Goal: Transaction & Acquisition: Purchase product/service

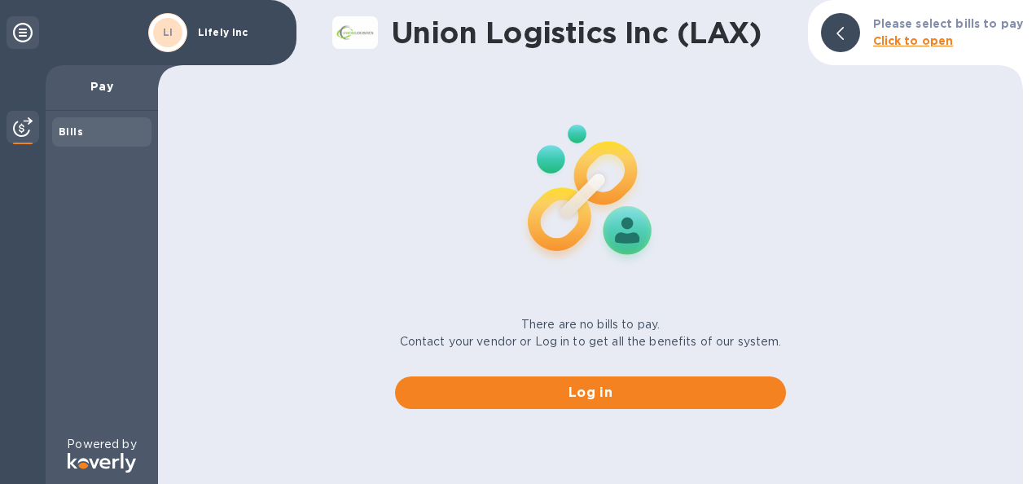
click at [59, 127] on b "Bills" at bounding box center [71, 131] width 24 height 12
click at [908, 42] on b "Click to open" at bounding box center [913, 40] width 81 height 13
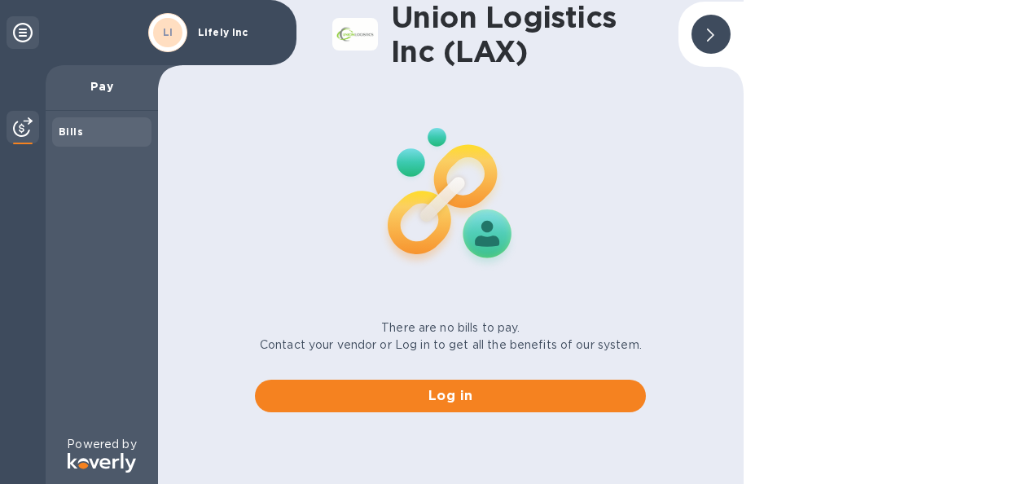
click at [96, 85] on p "Pay" at bounding box center [102, 86] width 86 height 16
click at [28, 25] on icon at bounding box center [23, 33] width 20 height 20
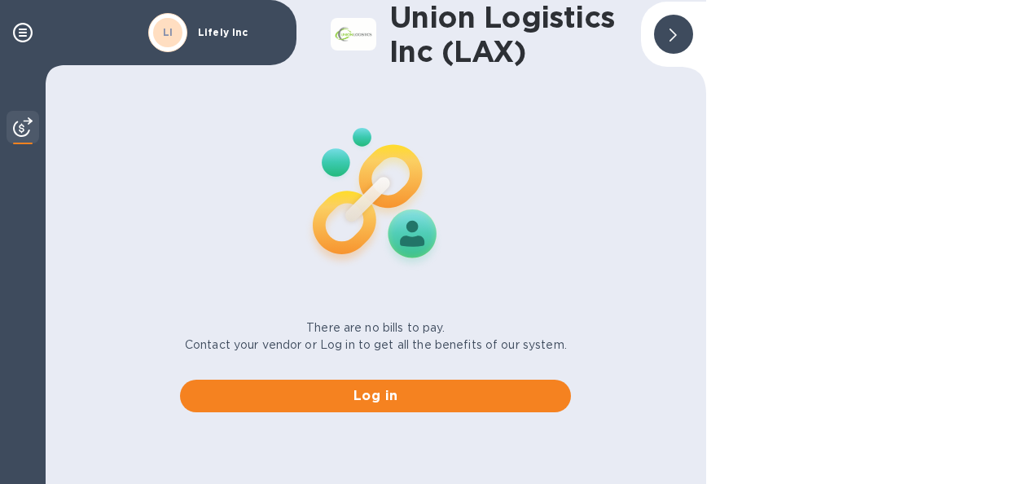
click at [671, 36] on icon at bounding box center [673, 35] width 7 height 13
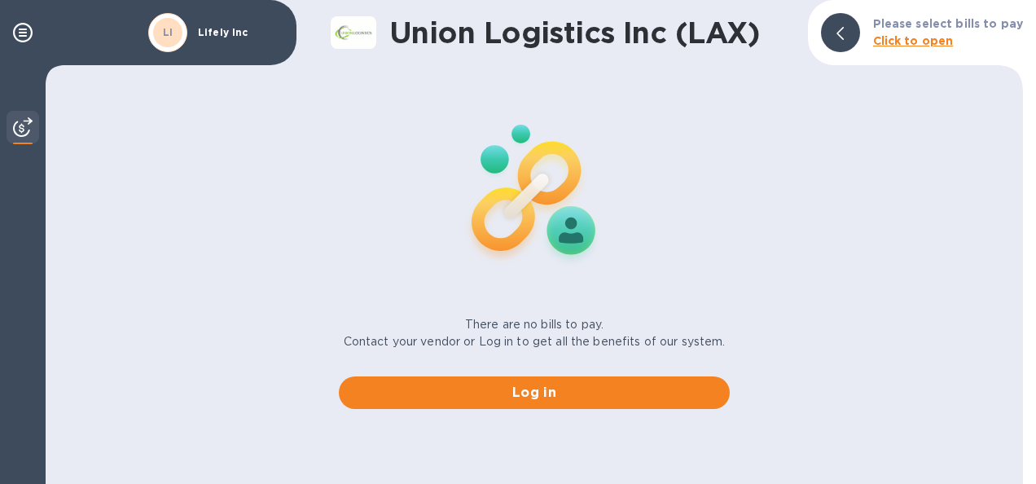
click at [895, 38] on b "Click to open" at bounding box center [913, 40] width 81 height 13
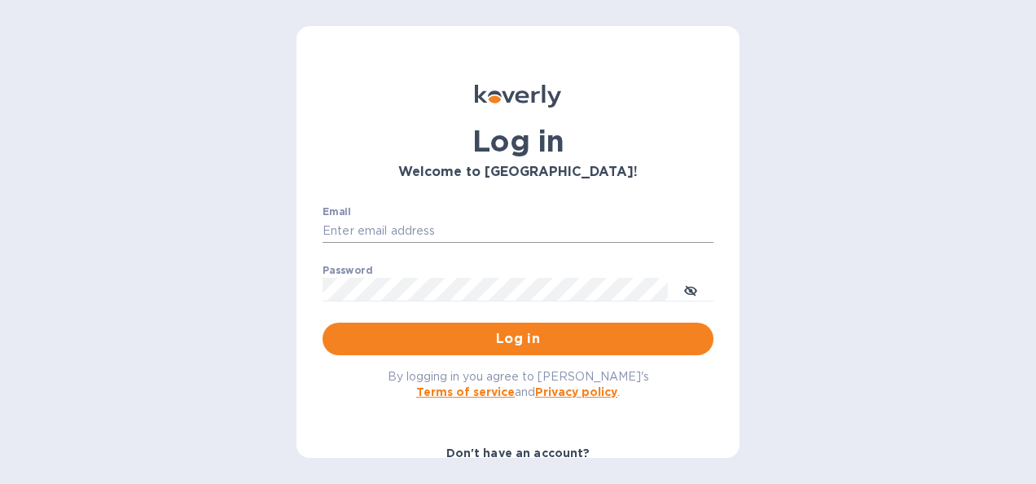
click at [359, 225] on input "Email" at bounding box center [518, 231] width 391 height 24
type input "finance@cushiehome.com"
click at [507, 339] on span "Log in" at bounding box center [518, 339] width 365 height 20
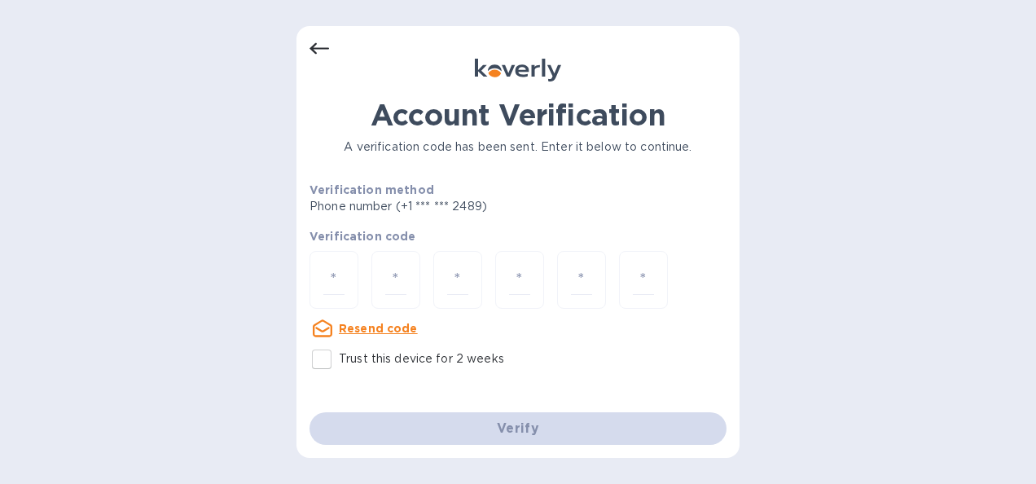
click at [323, 47] on icon at bounding box center [320, 49] width 20 height 20
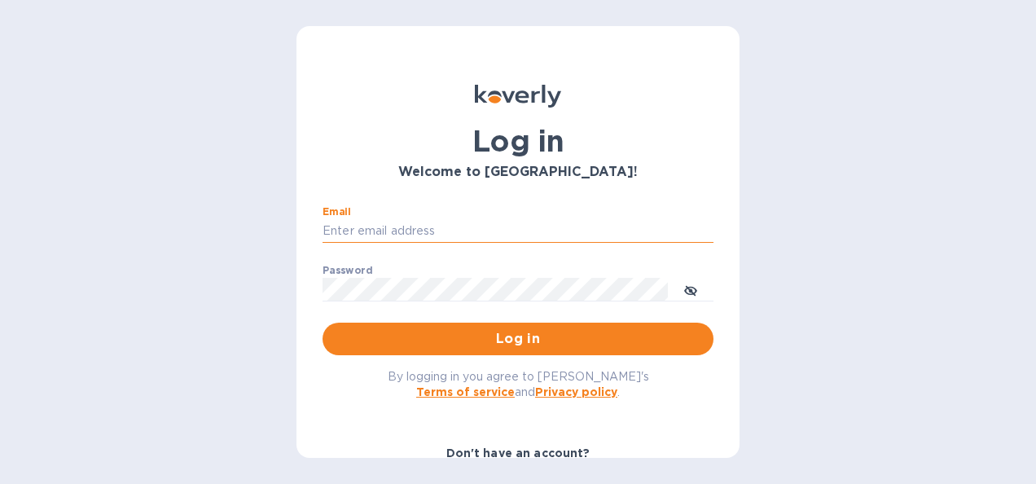
click at [427, 231] on input "Email" at bounding box center [518, 231] width 391 height 24
paste input "finance@cushiehome.com"
type input "finance@cushiehome.com"
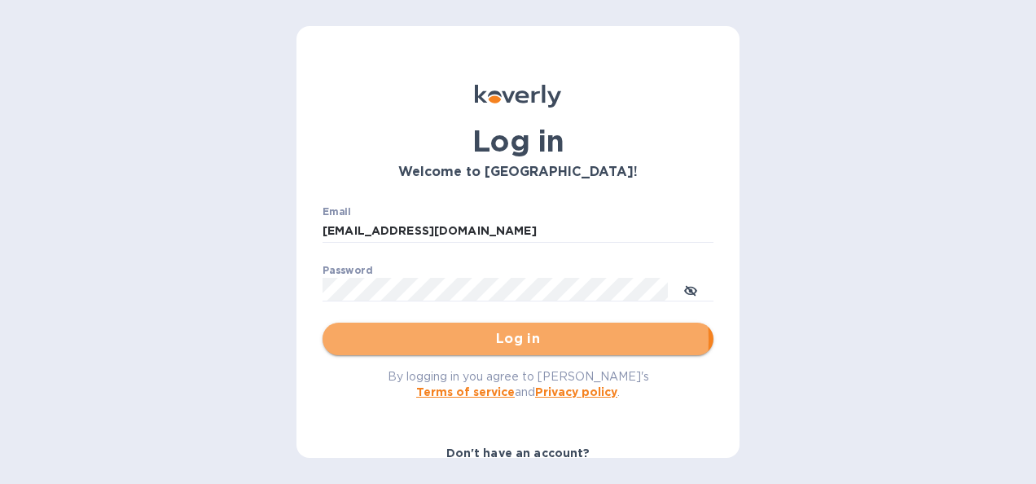
click at [505, 340] on span "Log in" at bounding box center [518, 339] width 365 height 20
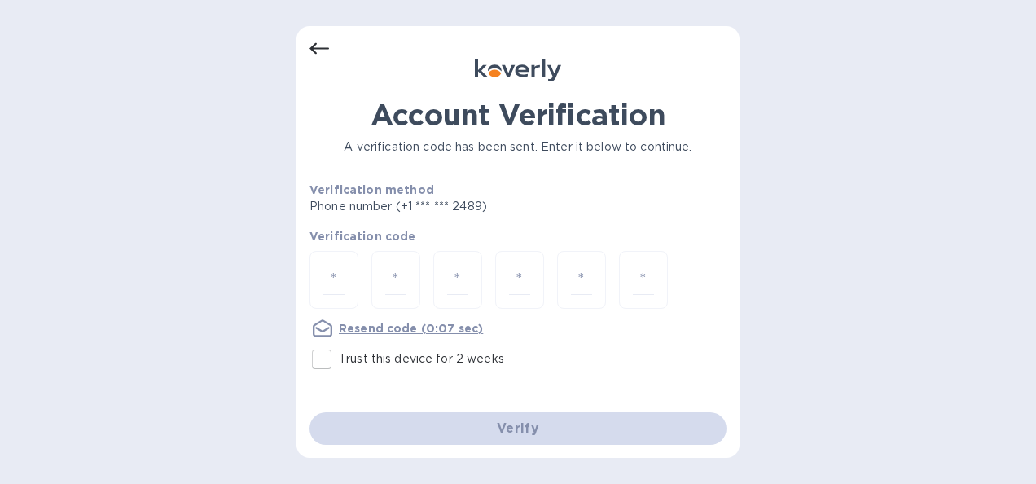
click at [420, 207] on p "Phone number (+1 *** *** 2489)" at bounding box center [461, 206] width 302 height 17
click at [313, 41] on icon at bounding box center [320, 49] width 20 height 20
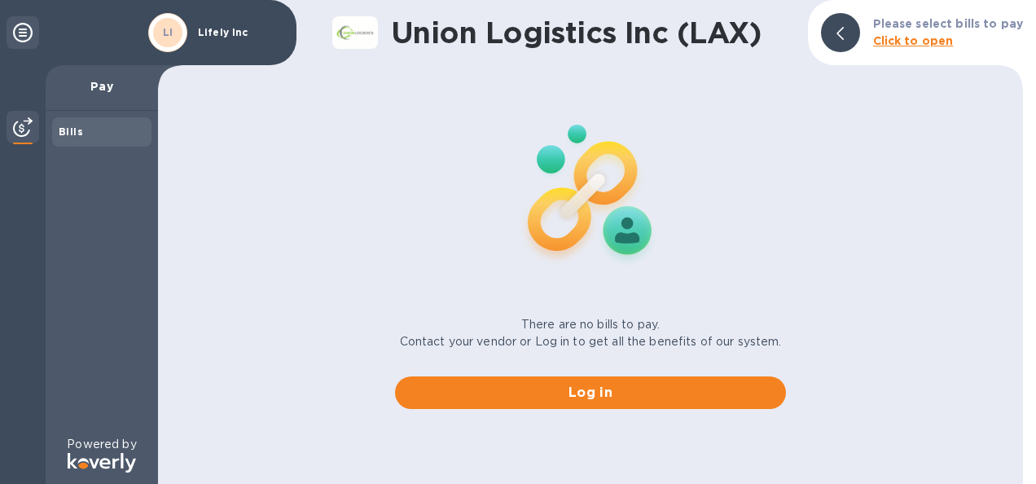
click at [106, 78] on p "Pay" at bounding box center [102, 86] width 86 height 16
click at [65, 132] on b "Bills" at bounding box center [71, 131] width 24 height 12
click at [24, 33] on icon at bounding box center [23, 33] width 20 height 20
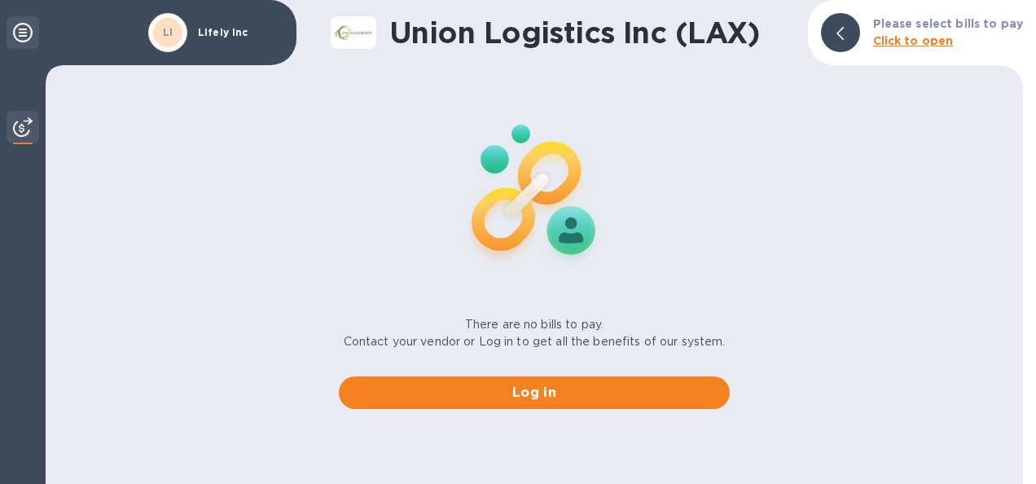
click at [24, 33] on icon at bounding box center [23, 33] width 20 height 20
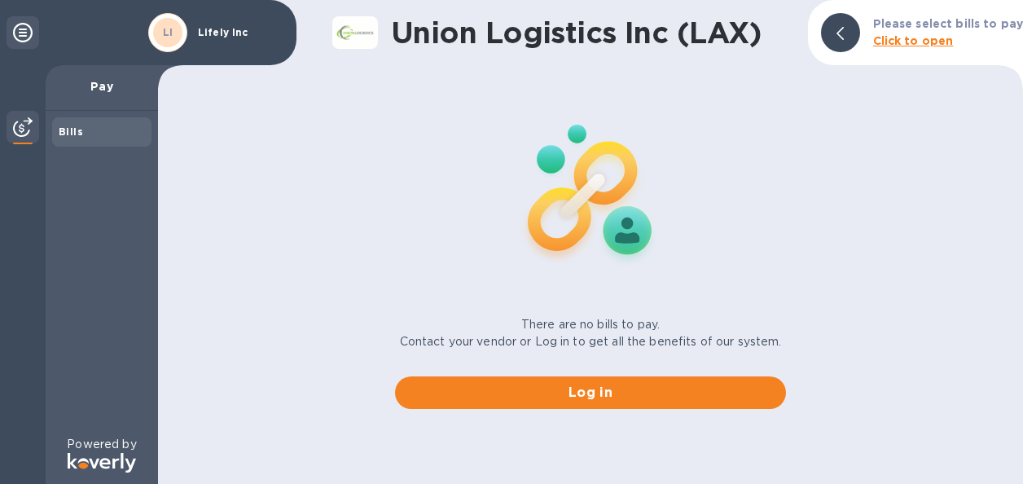
click at [854, 42] on div at bounding box center [840, 32] width 39 height 39
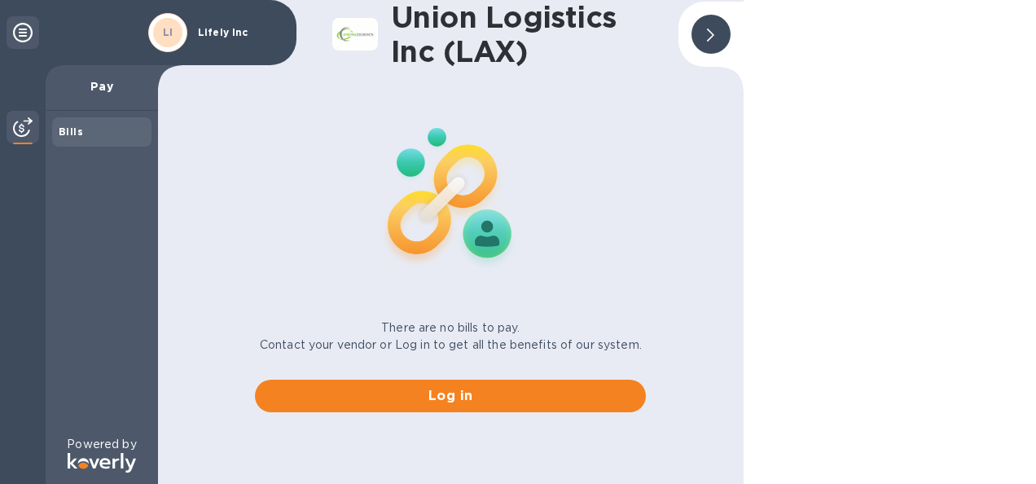
click at [707, 35] on icon at bounding box center [710, 35] width 7 height 13
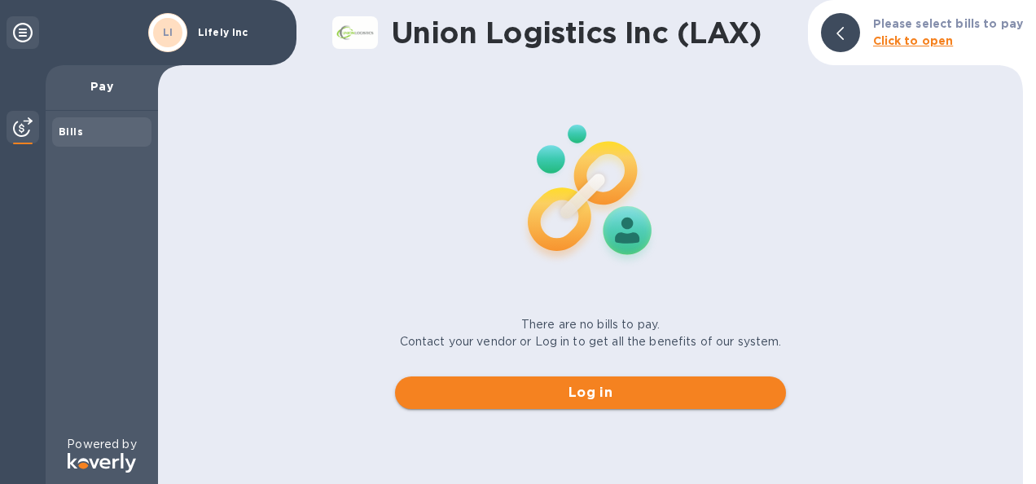
click at [604, 391] on span "Log in" at bounding box center [590, 393] width 365 height 20
